Goal: Task Accomplishment & Management: Manage account settings

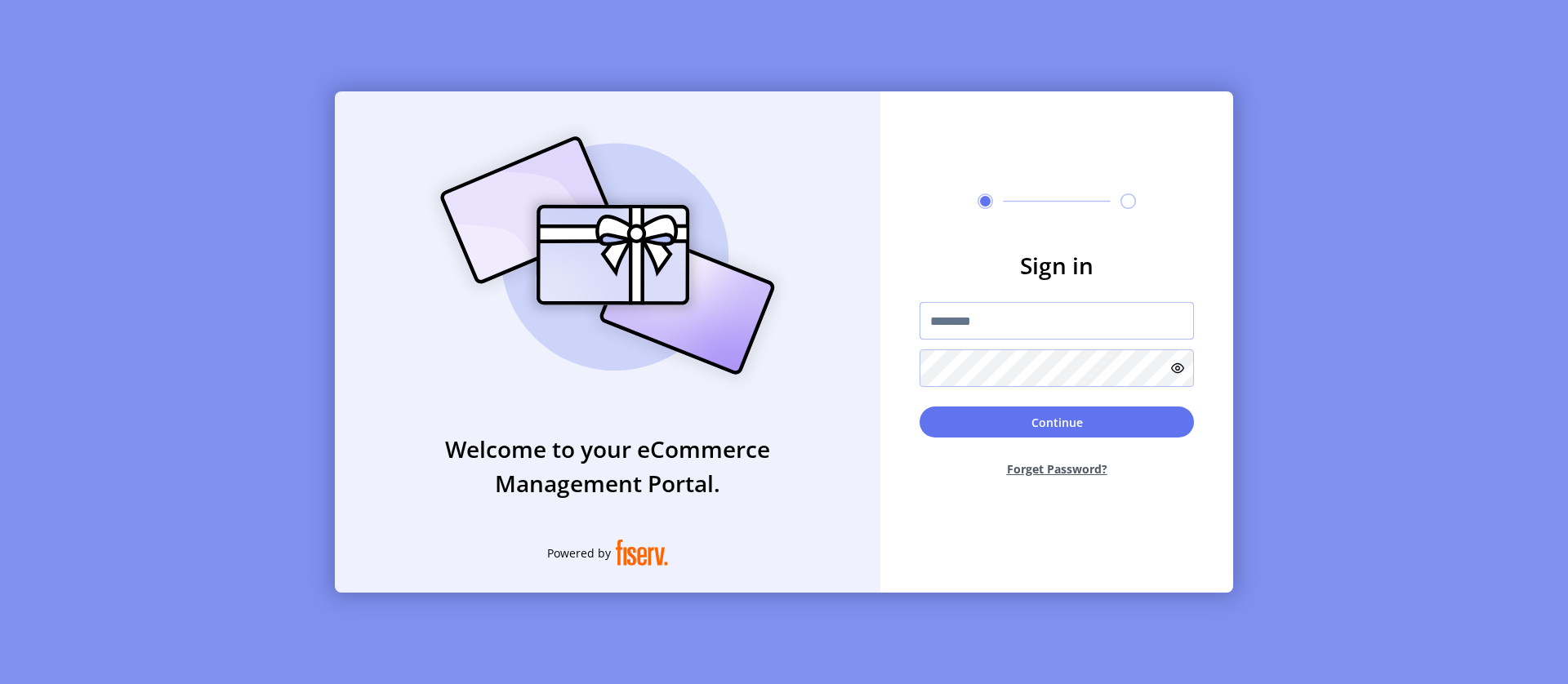
click at [1057, 320] on input "text" at bounding box center [1057, 320] width 275 height 38
type input "**********"
click at [1057, 422] on button "Continue" at bounding box center [1057, 422] width 275 height 31
